Goal: Task Accomplishment & Management: Complete application form

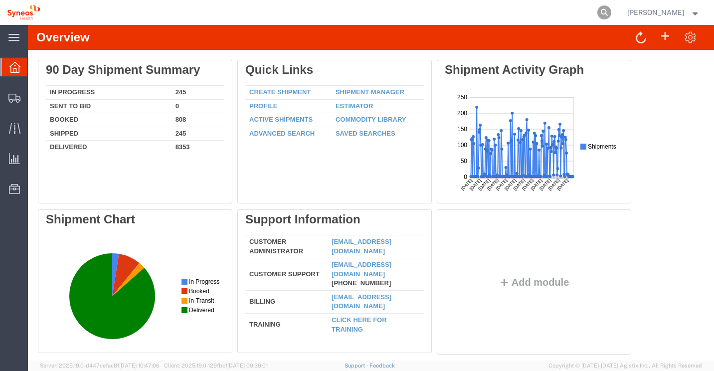
click at [612, 12] on icon at bounding box center [605, 12] width 14 height 14
click at [388, 10] on input "search" at bounding box center [445, 12] width 303 height 24
type input "56864419"
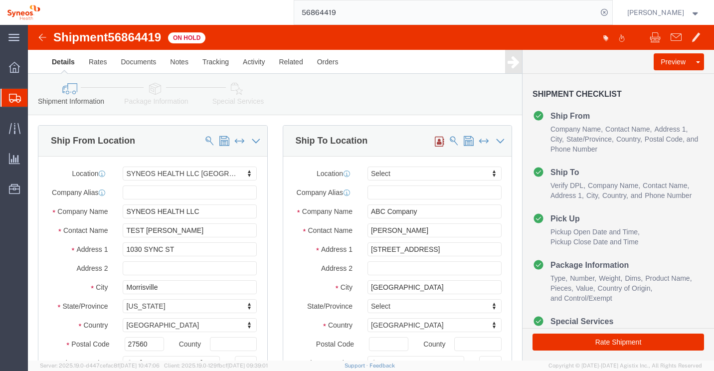
select select "62757"
select select
click link "Notes"
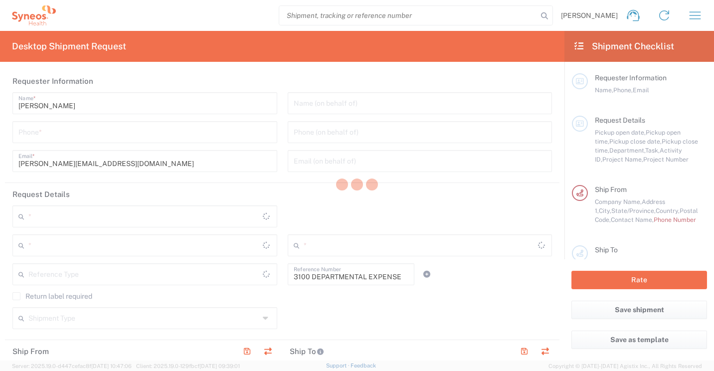
type input "Department"
type input "[US_STATE]"
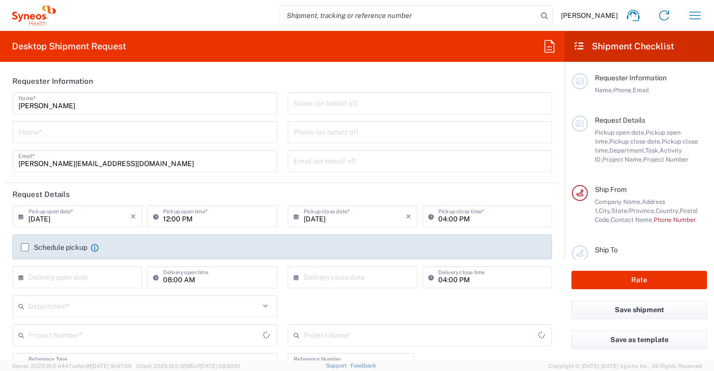
type input "[GEOGRAPHIC_DATA]"
click at [39, 135] on input "tel" at bounding box center [144, 131] width 253 height 17
type input "[PERSON_NAME] LLC-[GEOGRAPHIC_DATA] [GEOGRAPHIC_DATA] [GEOGRAPHIC_DATA]"
type input "3123664131"
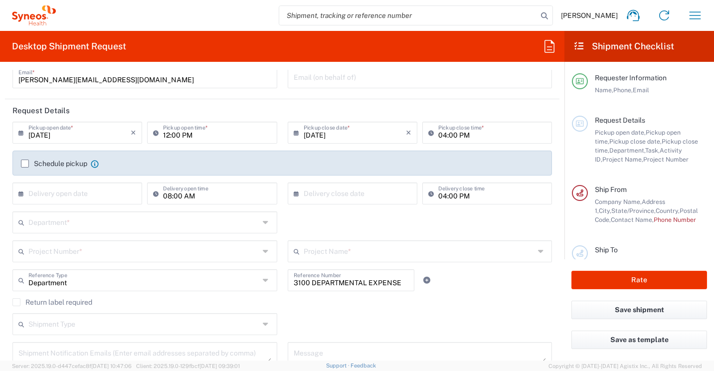
scroll to position [100, 0]
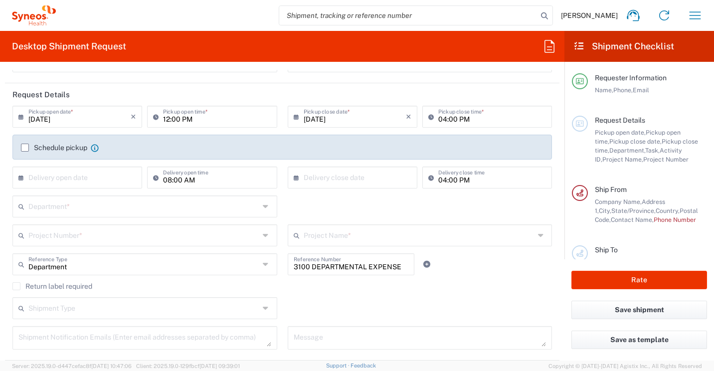
click at [64, 208] on input "text" at bounding box center [143, 205] width 231 height 17
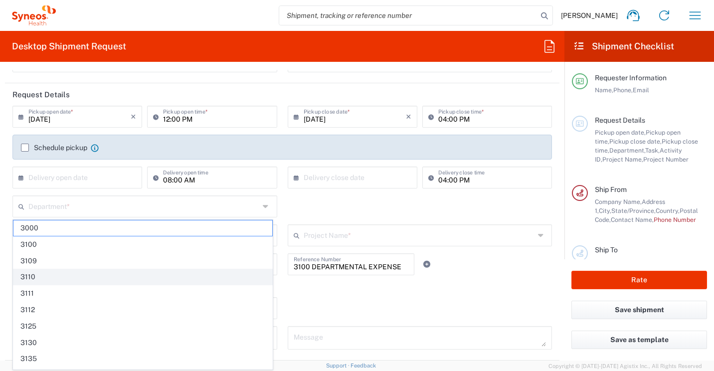
click at [50, 279] on span "3110" at bounding box center [142, 276] width 259 height 15
type input "3110"
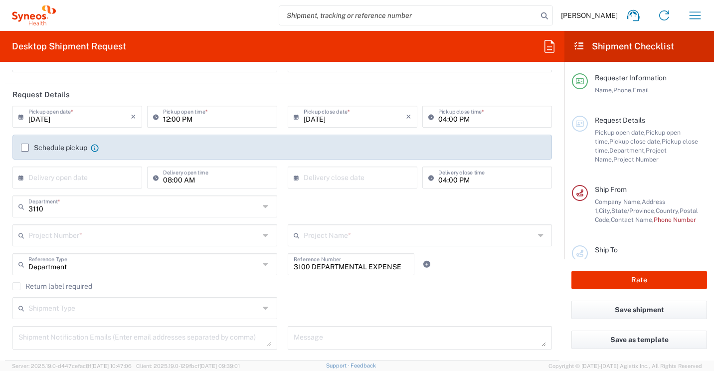
scroll to position [150, 0]
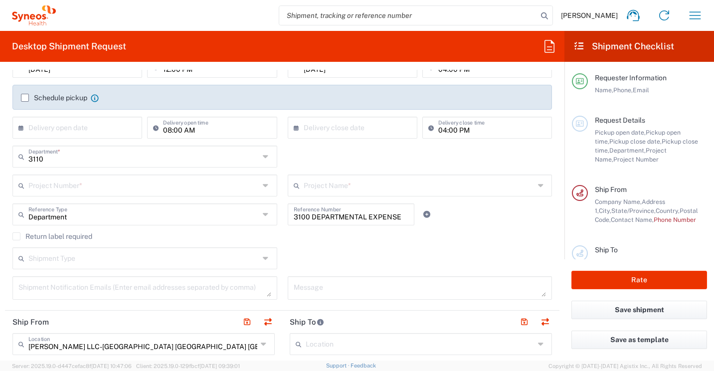
click at [77, 185] on input "text" at bounding box center [143, 184] width 231 height 17
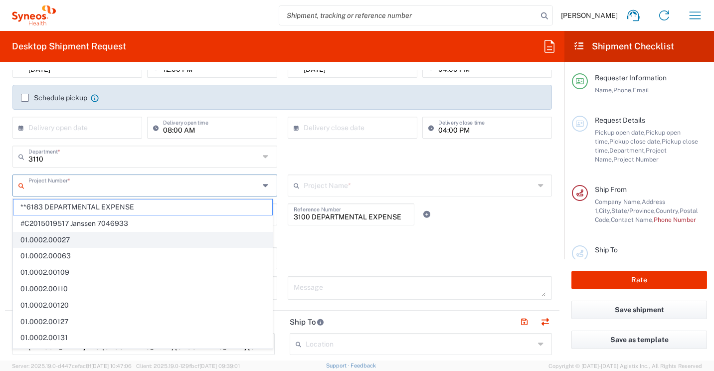
click at [73, 239] on span "01.0002.00027" at bounding box center [142, 239] width 259 height 15
type input "01.0002.00027"
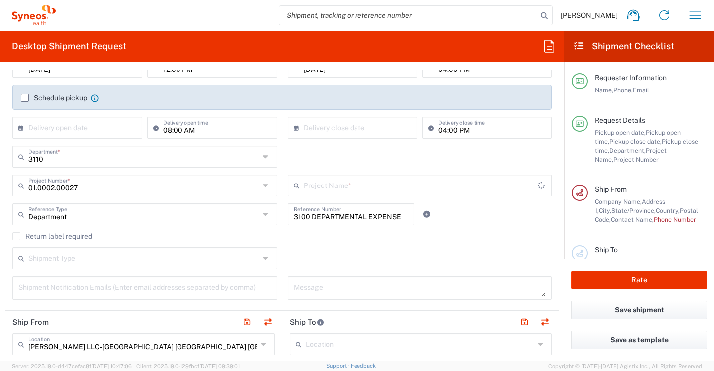
type input "Global Site Head Activities"
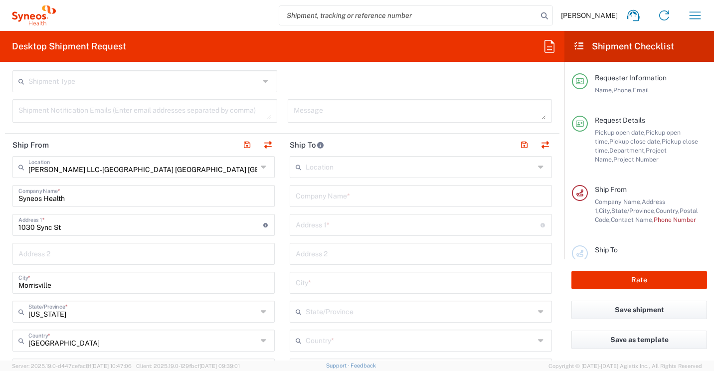
scroll to position [349, 0]
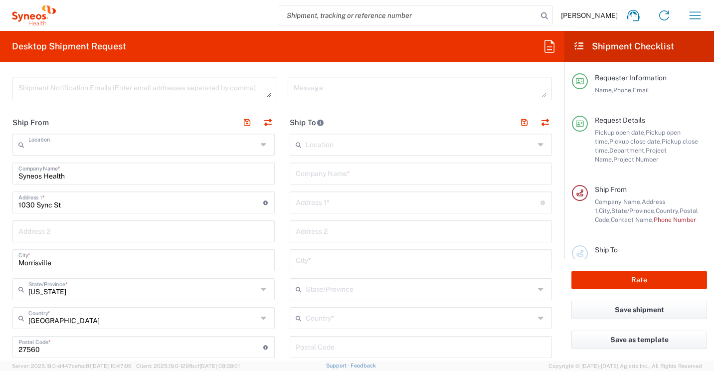
click at [163, 148] on input "text" at bounding box center [142, 143] width 229 height 17
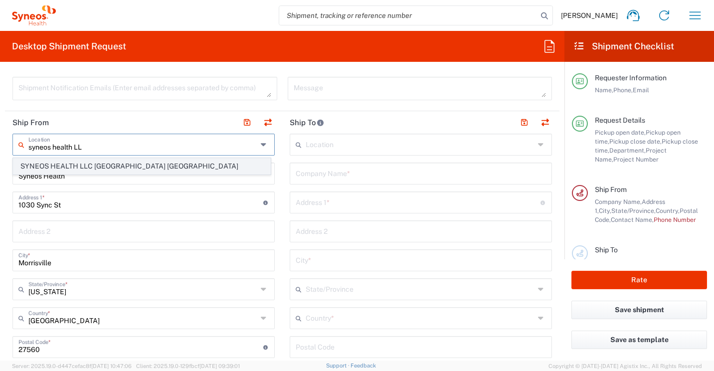
click at [89, 169] on span "SYNEOS HEALTH LLC [GEOGRAPHIC_DATA] [GEOGRAPHIC_DATA]" at bounding box center [141, 166] width 257 height 15
type input "SYNEOS HEALTH LLC [GEOGRAPHIC_DATA] [GEOGRAPHIC_DATA]"
type input "SYNEOS HEALTH LLC"
type input "1030 SYNC ST"
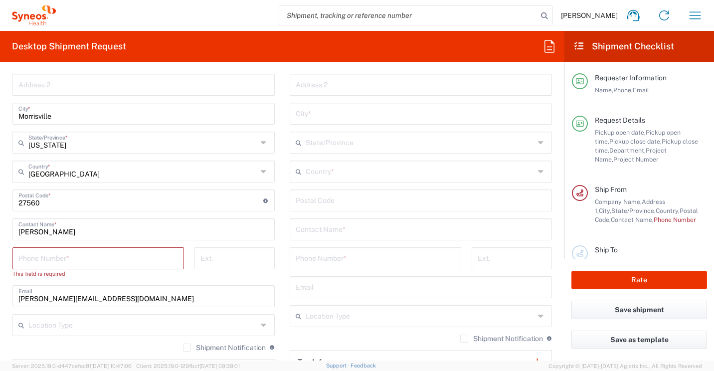
scroll to position [499, 0]
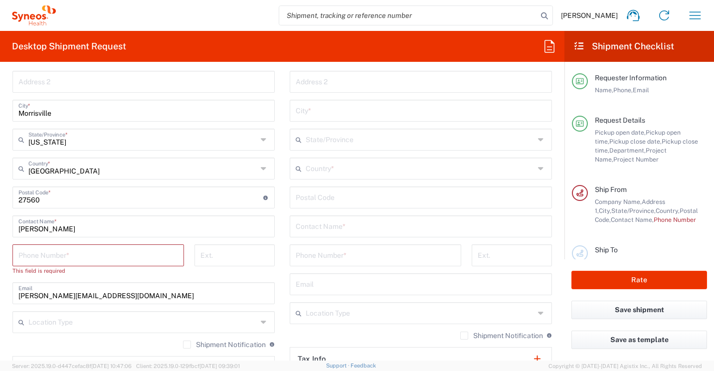
click at [20, 229] on input "[PERSON_NAME]" at bounding box center [143, 225] width 250 height 17
type input "TEST [PERSON_NAME]"
click at [29, 258] on input "tel" at bounding box center [98, 254] width 160 height 17
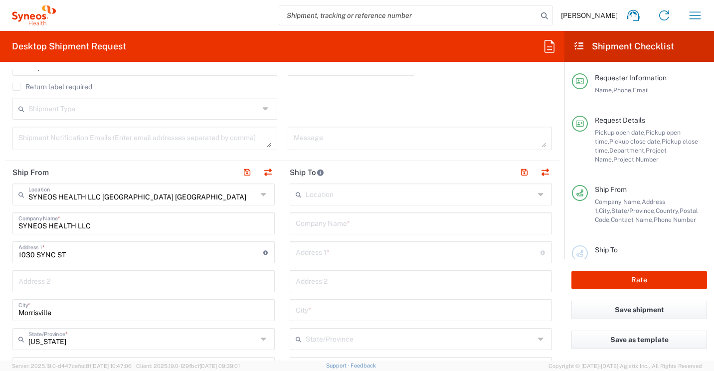
scroll to position [349, 0]
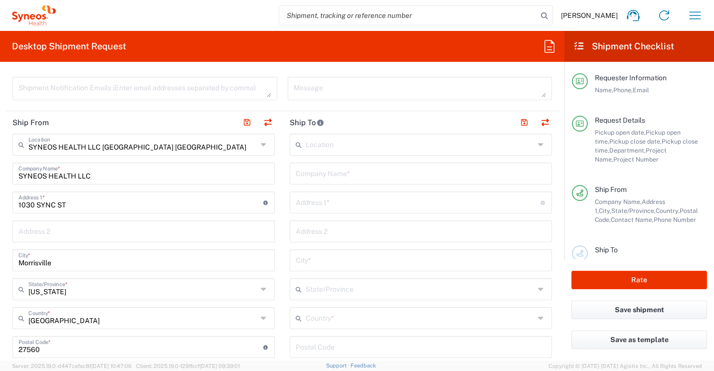
type input "[PHONE_NUMBER]"
click at [314, 175] on input "text" at bounding box center [421, 172] width 250 height 17
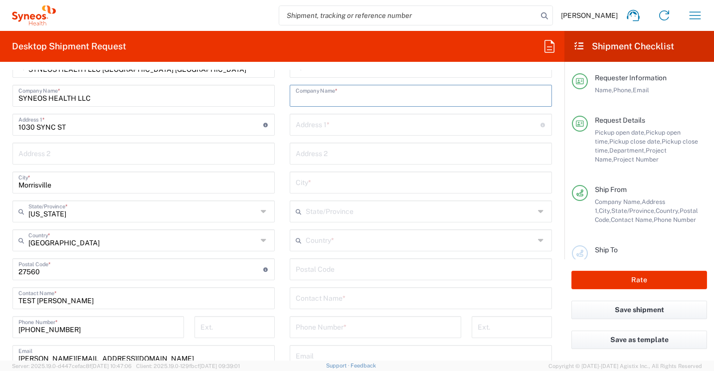
scroll to position [449, 0]
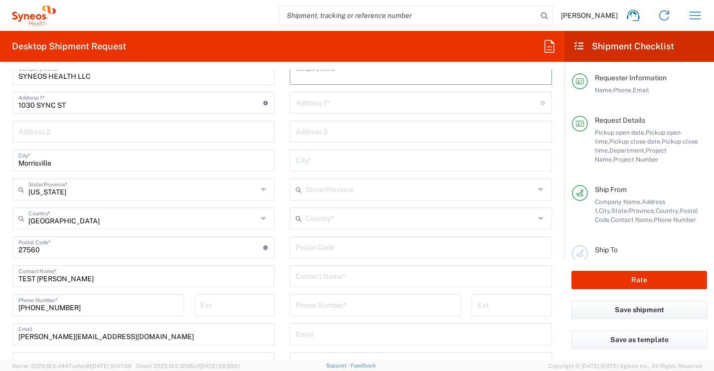
click at [324, 280] on input "text" at bounding box center [421, 275] width 250 height 17
type input "v"
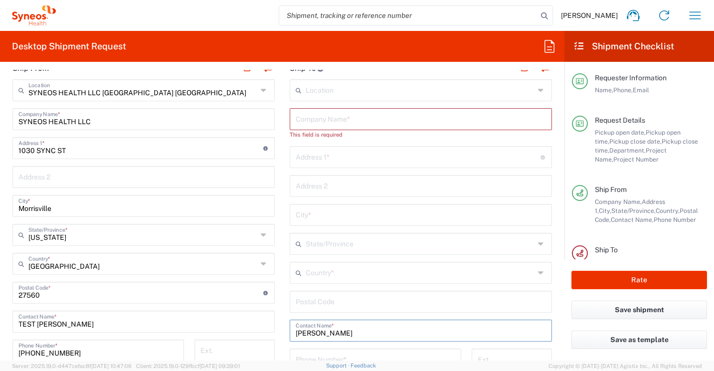
scroll to position [349, 0]
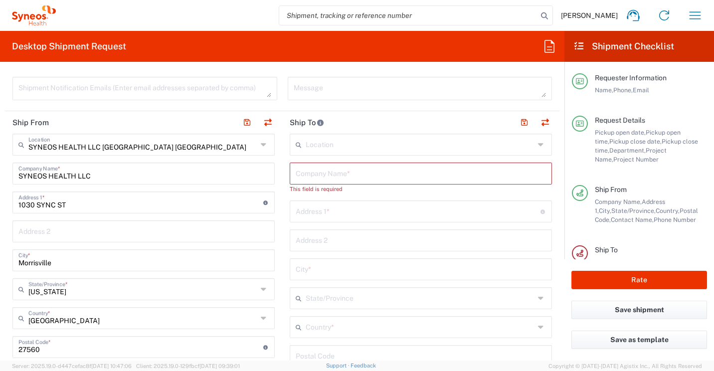
type input "[PERSON_NAME]"
click at [310, 177] on input "text" at bounding box center [421, 172] width 250 height 17
type input "ABC Company"
click at [303, 201] on input "text" at bounding box center [418, 201] width 245 height 17
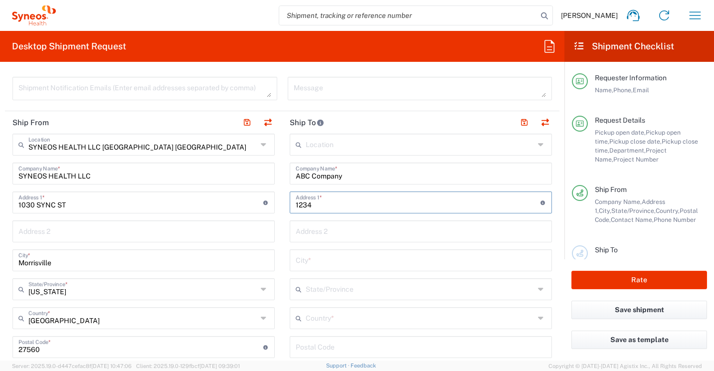
type input "[STREET_ADDRESS]"
type input "[GEOGRAPHIC_DATA]"
type input "3123664131"
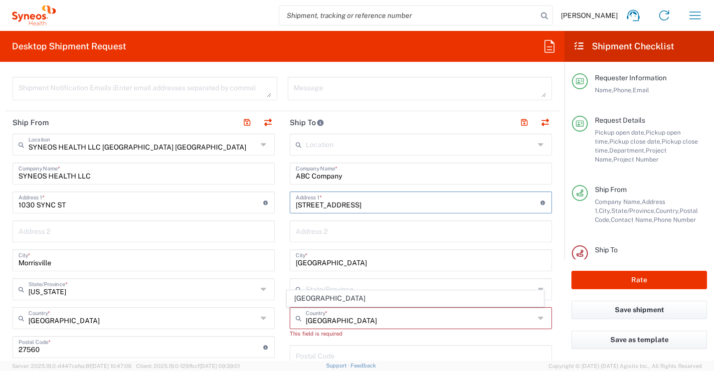
click at [322, 302] on span "[GEOGRAPHIC_DATA]" at bounding box center [415, 298] width 257 height 15
type input "Sender/Shipper"
type input "Delivery Duty Paid"
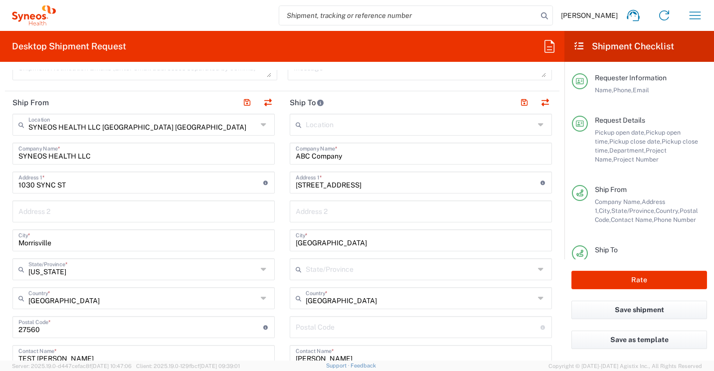
scroll to position [449, 0]
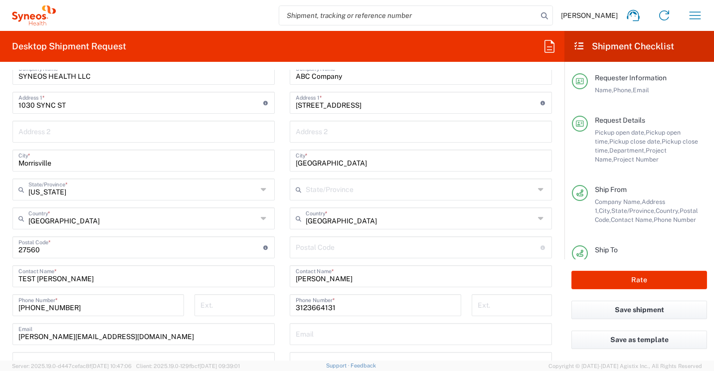
click at [317, 248] on input "undefined" at bounding box center [418, 246] width 245 height 17
click at [554, 260] on form "Requester Information Beth Lomax Name * 3123664131 Phone * beth@lomaxassociates…" at bounding box center [282, 215] width 565 height 291
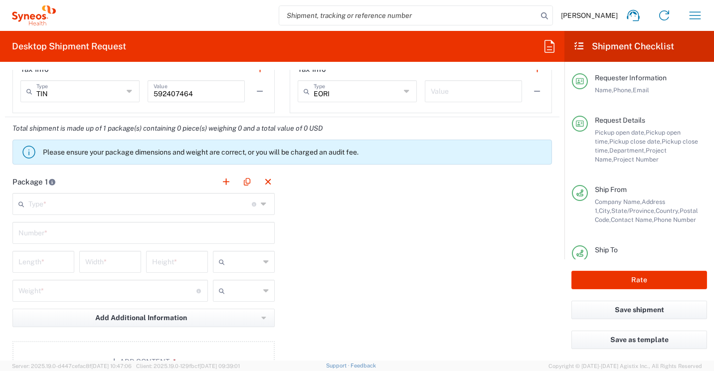
scroll to position [848, 0]
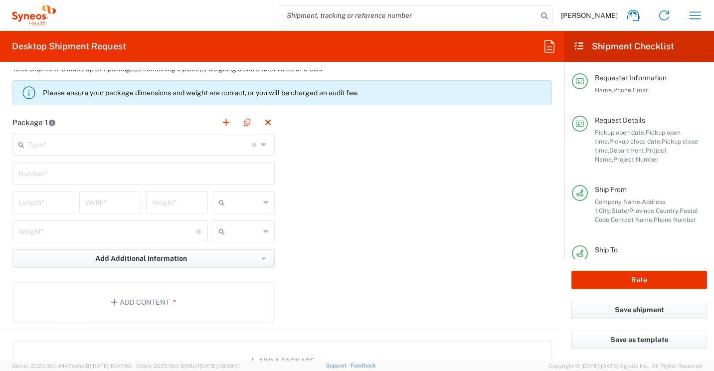
click at [39, 148] on input "text" at bounding box center [139, 143] width 223 height 17
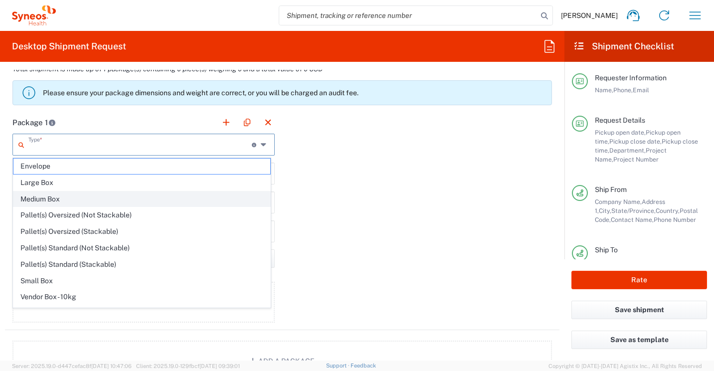
click at [39, 199] on span "Medium Box" at bounding box center [141, 199] width 257 height 15
type input "Medium Box"
type input "13"
type input "11.5"
type input "2.5"
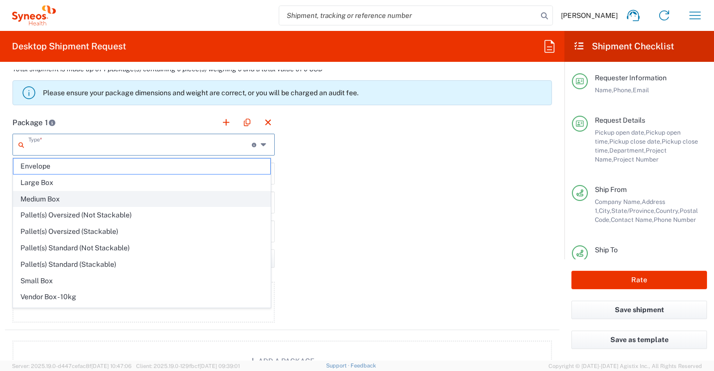
type input "in"
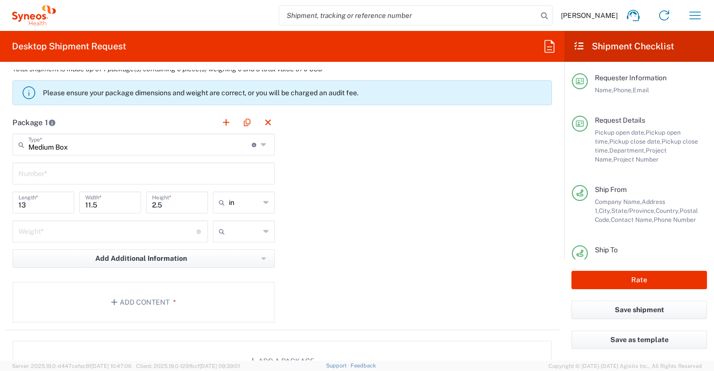
click at [47, 178] on input "text" at bounding box center [143, 172] width 250 height 17
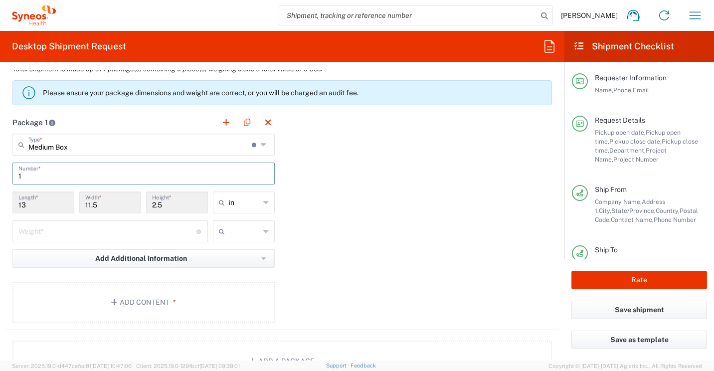
type input "1"
click at [339, 177] on div "Package 1 Medium Box Type * Material used to package goods Envelope Large Box M…" at bounding box center [282, 220] width 555 height 219
click at [77, 230] on input "number" at bounding box center [107, 230] width 178 height 17
type input "50"
click at [140, 301] on button "Add Content *" at bounding box center [143, 302] width 262 height 41
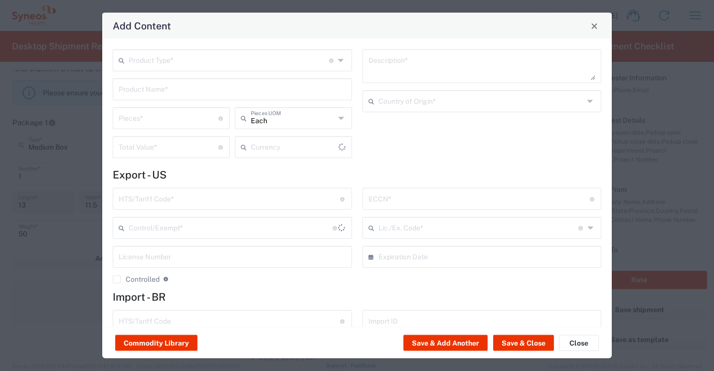
type input "US Dollar"
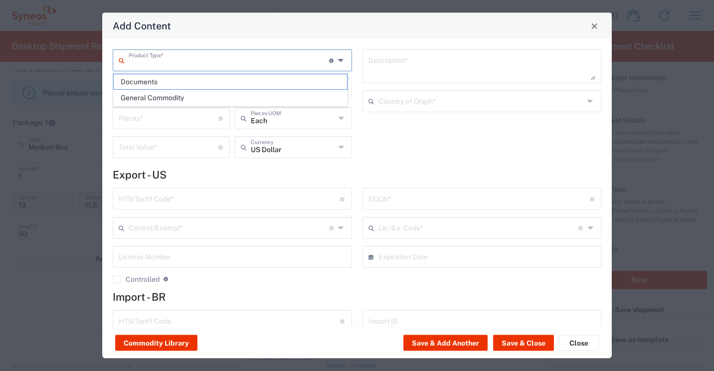
click at [247, 58] on input "text" at bounding box center [229, 59] width 201 height 17
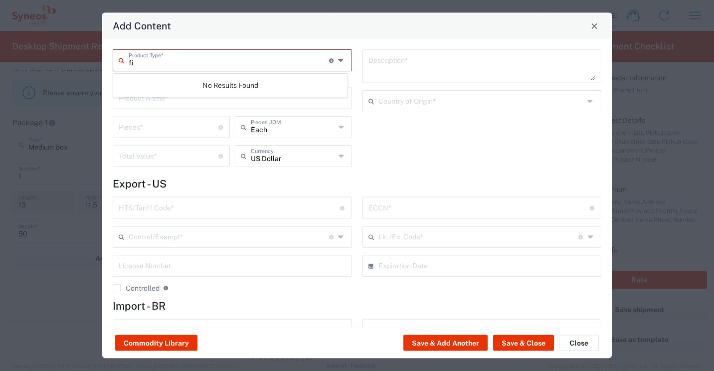
type input "f"
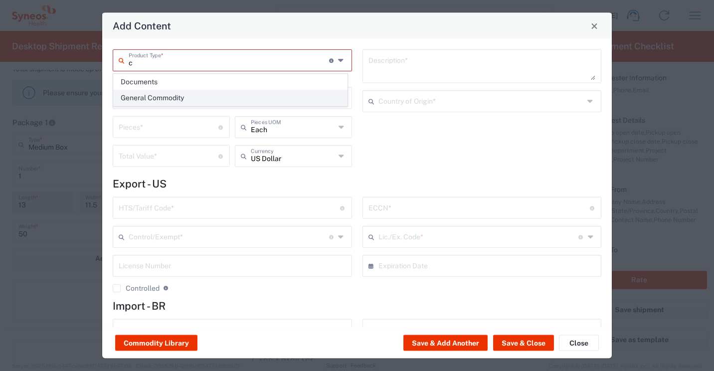
click at [191, 98] on span "General Commodity" at bounding box center [230, 97] width 233 height 15
type input "General Commodity"
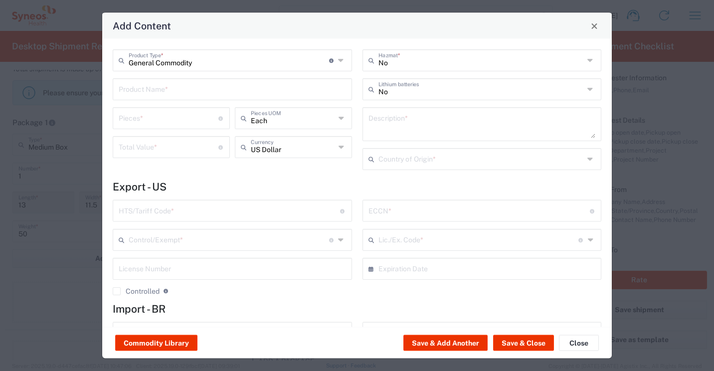
click at [145, 85] on input "text" at bounding box center [232, 88] width 227 height 17
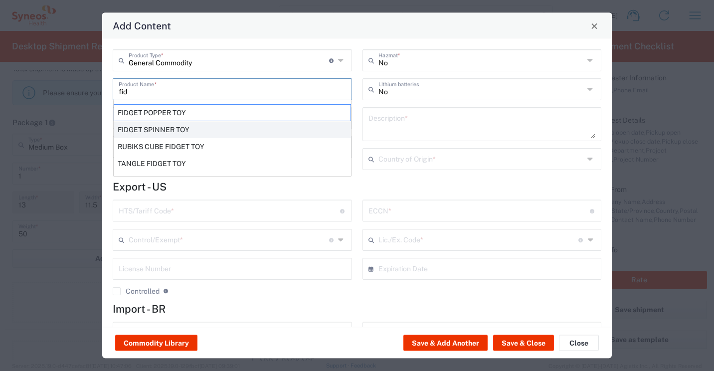
click at [147, 126] on div "FIDGET SPINNER TOY" at bounding box center [232, 129] width 237 height 17
type input "FIDGET SPINNER TOY"
type textarea "PLASTIC AND METAL FIDGET SPINNER TOY W STUDY LOGO"
type input "[GEOGRAPHIC_DATA]"
type input "9503.00.0090"
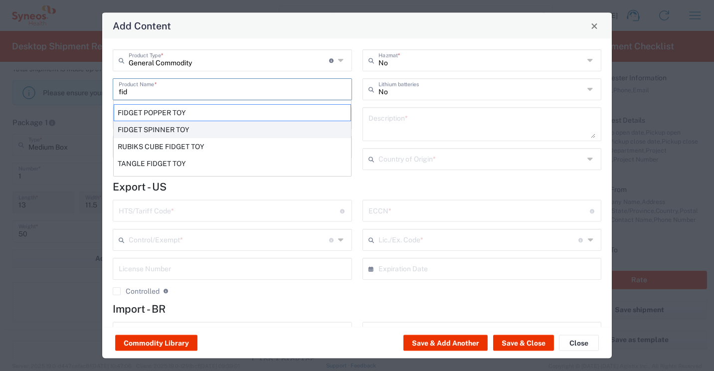
type input "BIS"
type input "EAR99"
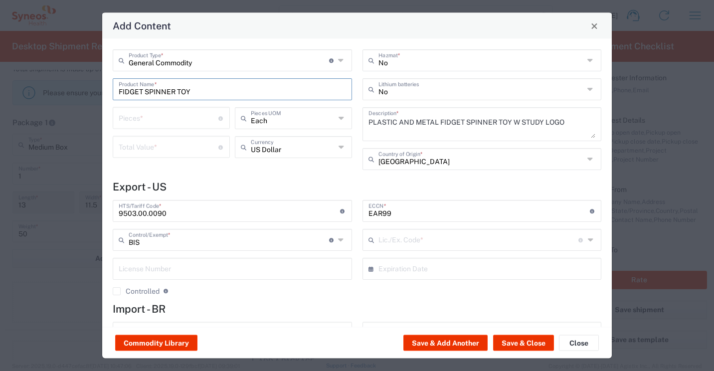
type input "NLR - No License Required"
click at [155, 119] on input "number" at bounding box center [169, 117] width 100 height 17
type input "100"
click at [155, 148] on input "number" at bounding box center [169, 146] width 100 height 17
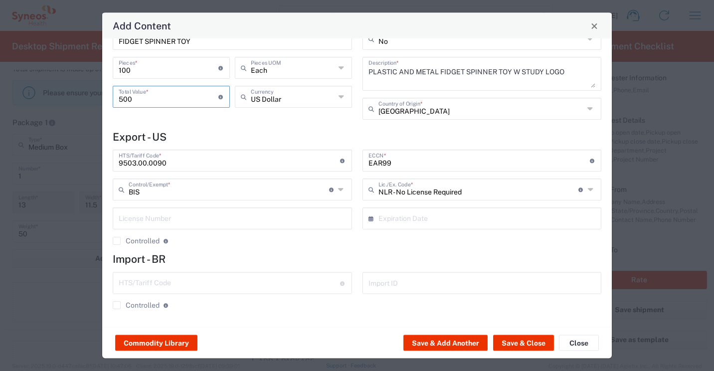
scroll to position [50, 0]
type input "500"
click at [525, 340] on button "Save & Close" at bounding box center [523, 343] width 61 height 16
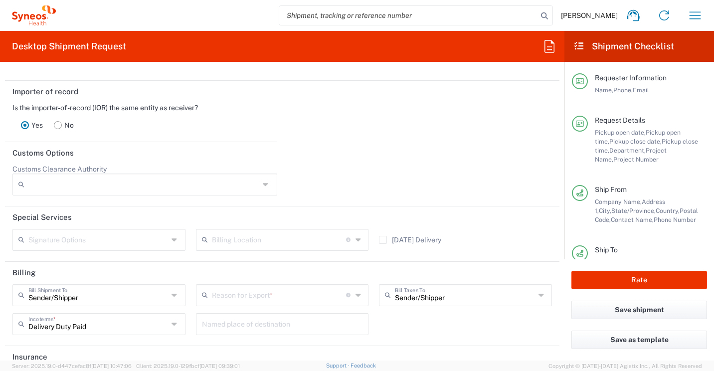
scroll to position [1345, 0]
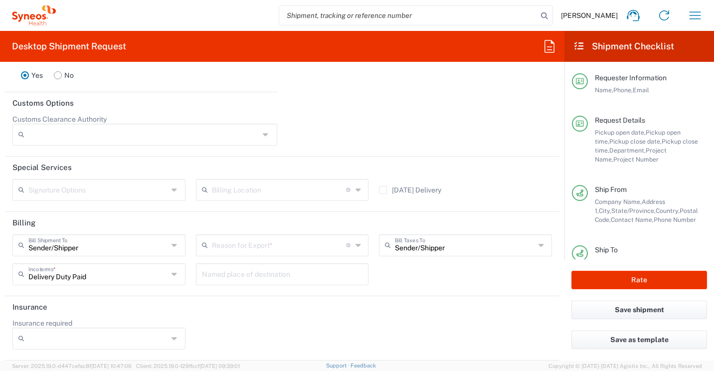
click at [291, 246] on input "text" at bounding box center [279, 244] width 135 height 17
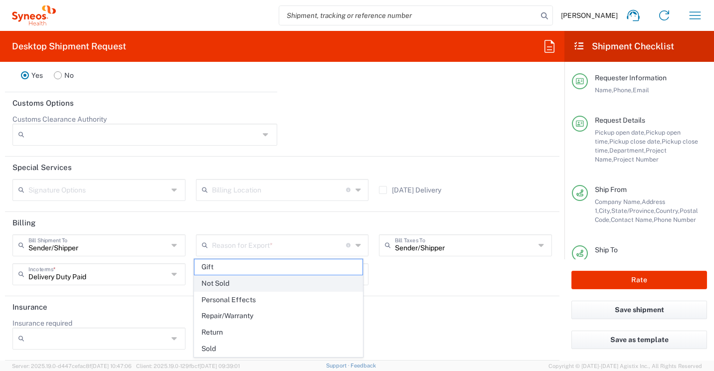
click at [238, 284] on span "Not Sold" at bounding box center [279, 283] width 169 height 15
type input "Not Sold"
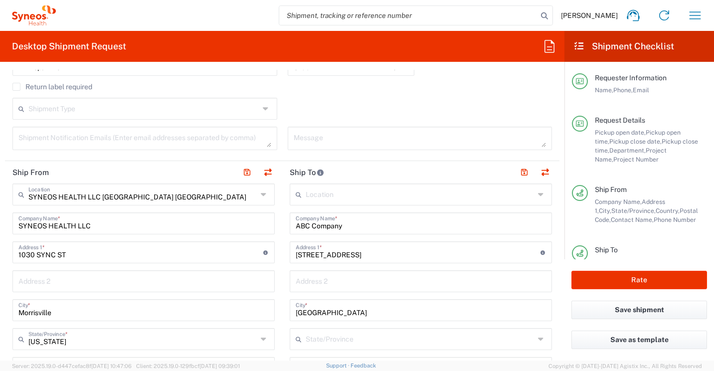
scroll to position [499, 0]
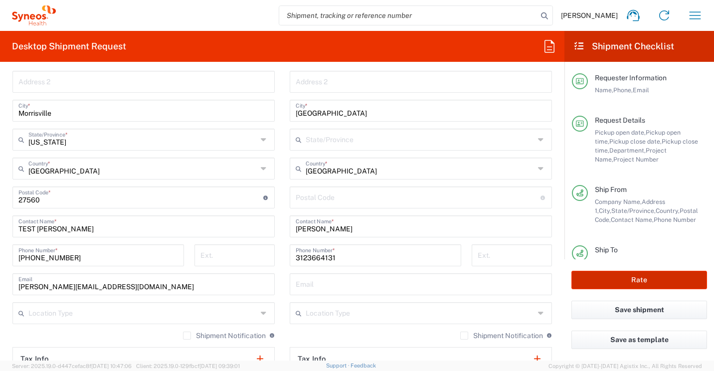
click at [584, 275] on button "Rate" at bounding box center [640, 280] width 136 height 18
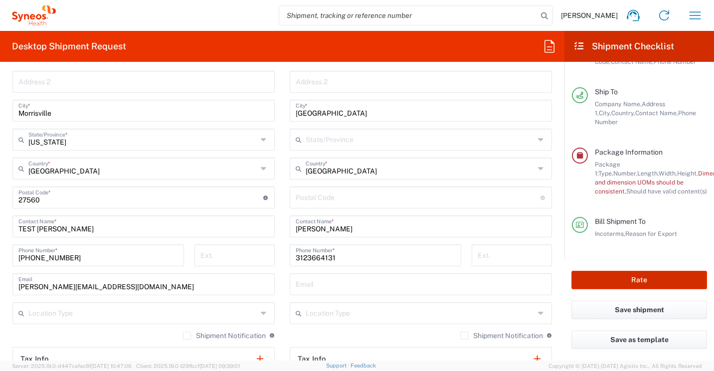
type input "01.0002.00027"
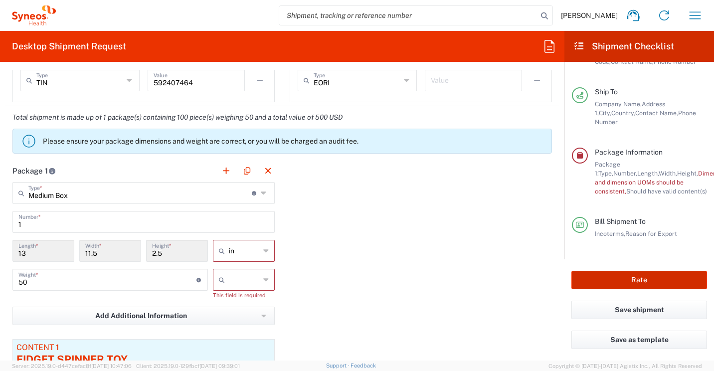
scroll to position [848, 0]
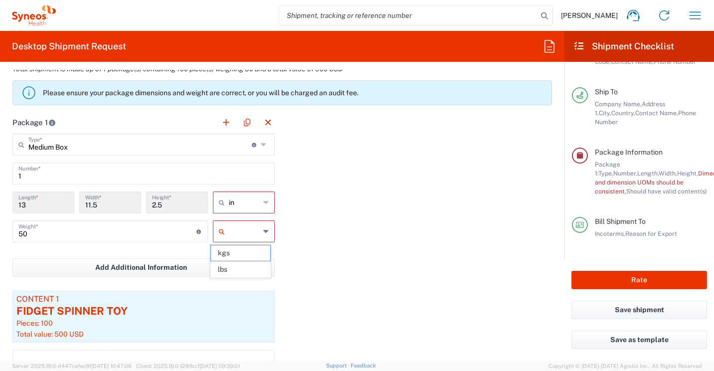
click at [237, 229] on input "text" at bounding box center [244, 231] width 31 height 16
click at [237, 266] on span "lbs" at bounding box center [240, 269] width 59 height 15
type input "lbs"
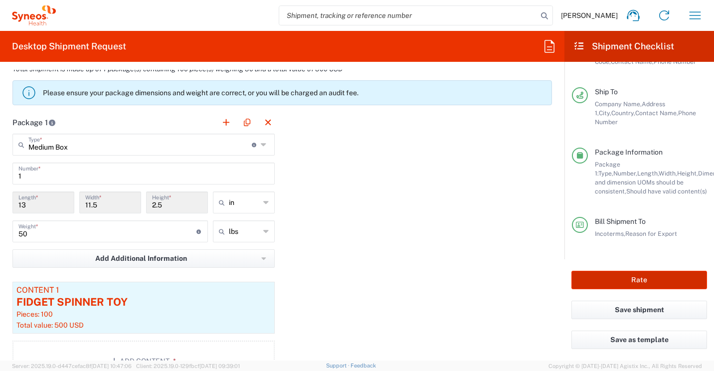
click at [632, 279] on button "Rate" at bounding box center [640, 280] width 136 height 18
